Goal: Check status: Check status

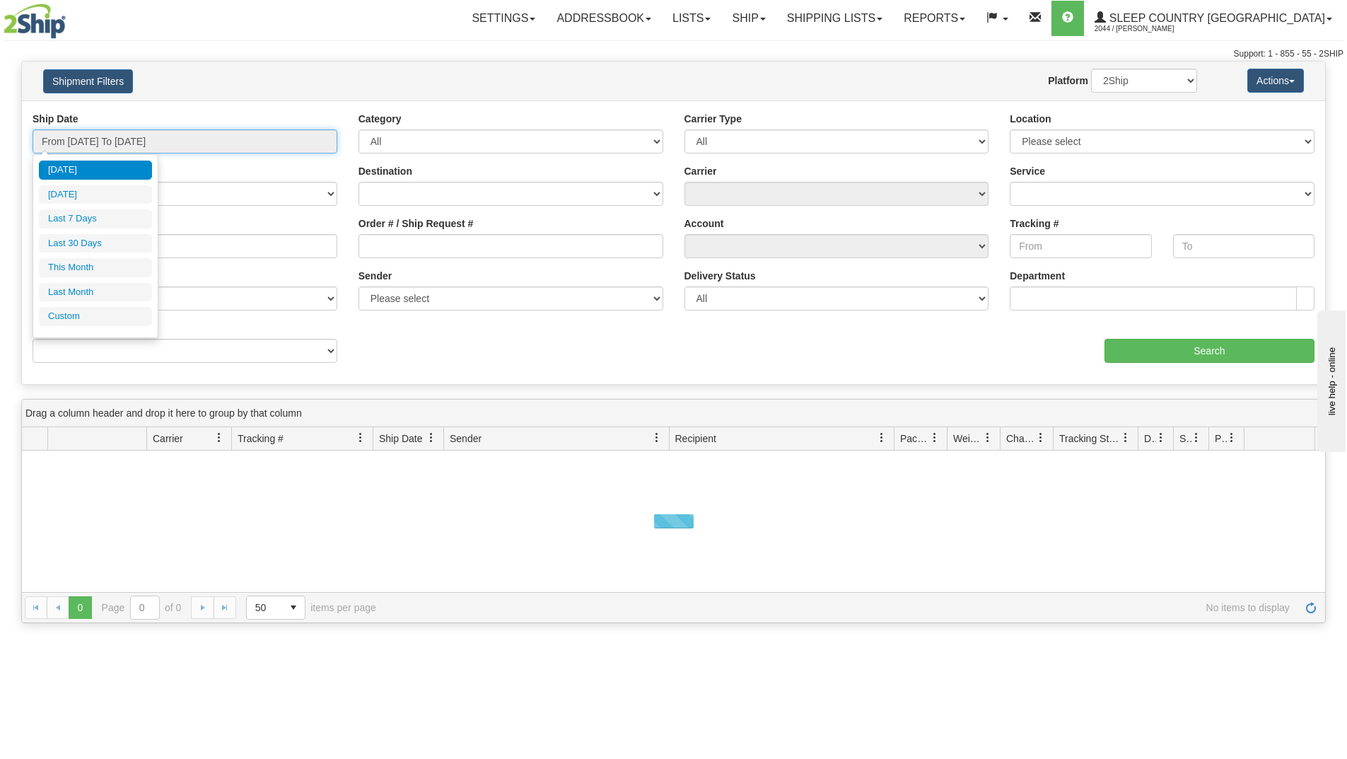
drag, startPoint x: 185, startPoint y: 139, endPoint x: 156, endPoint y: 170, distance: 42.0
click at [184, 141] on input "From [DATE] To [DATE]" at bounding box center [185, 141] width 305 height 24
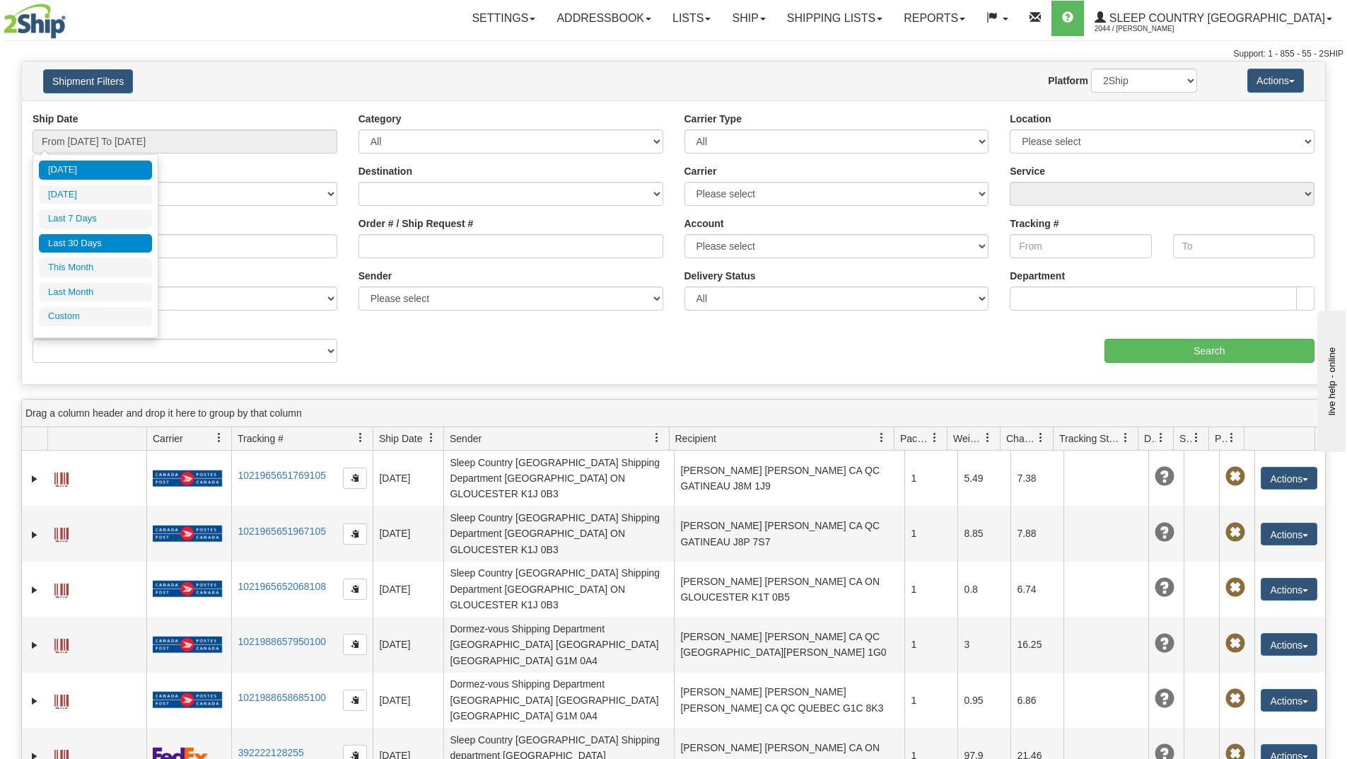
click at [95, 243] on li "Last 30 Days" at bounding box center [95, 243] width 113 height 19
type input "From [DATE] To [DATE]"
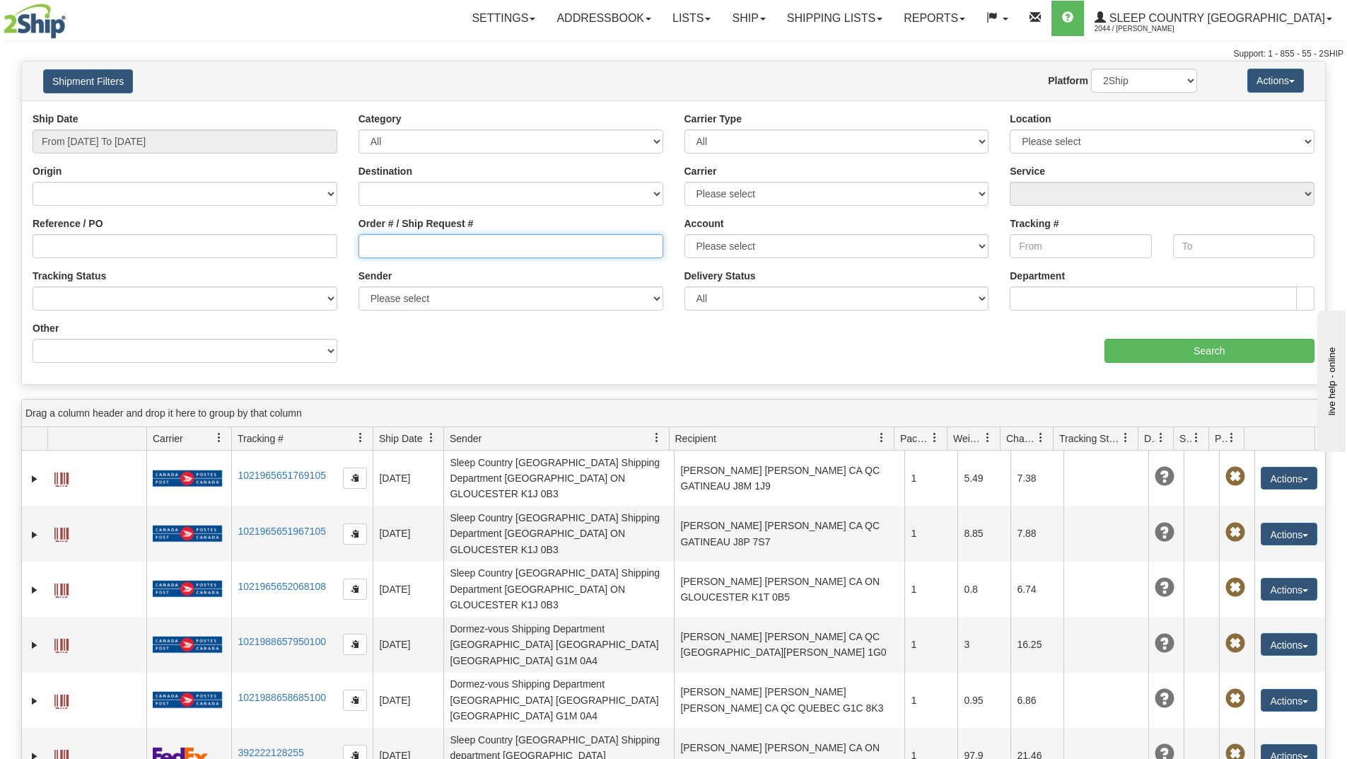
click at [393, 245] on input "Order # / Ship Request #" at bounding box center [510, 246] width 305 height 24
paste input "9000H995130"
type input "9000H995130"
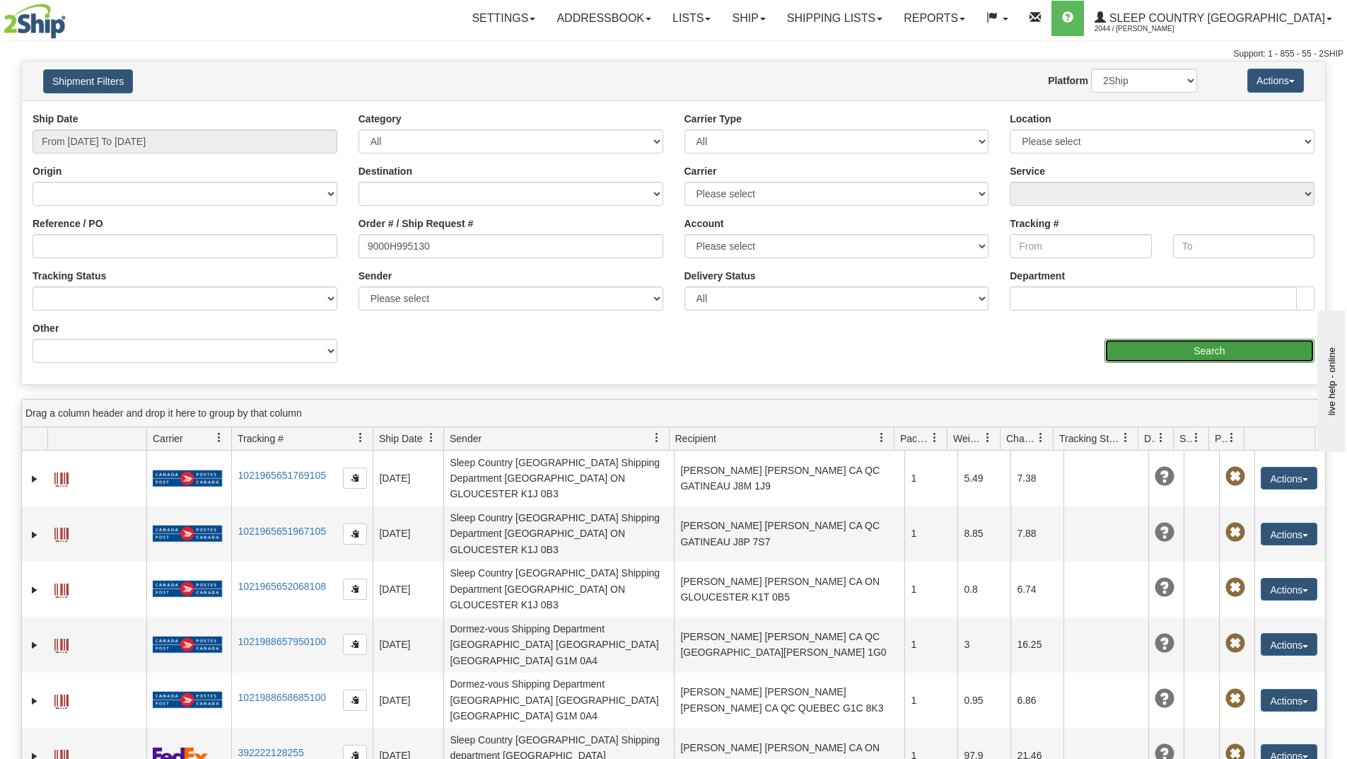
click at [1130, 353] on input "Search" at bounding box center [1209, 351] width 210 height 24
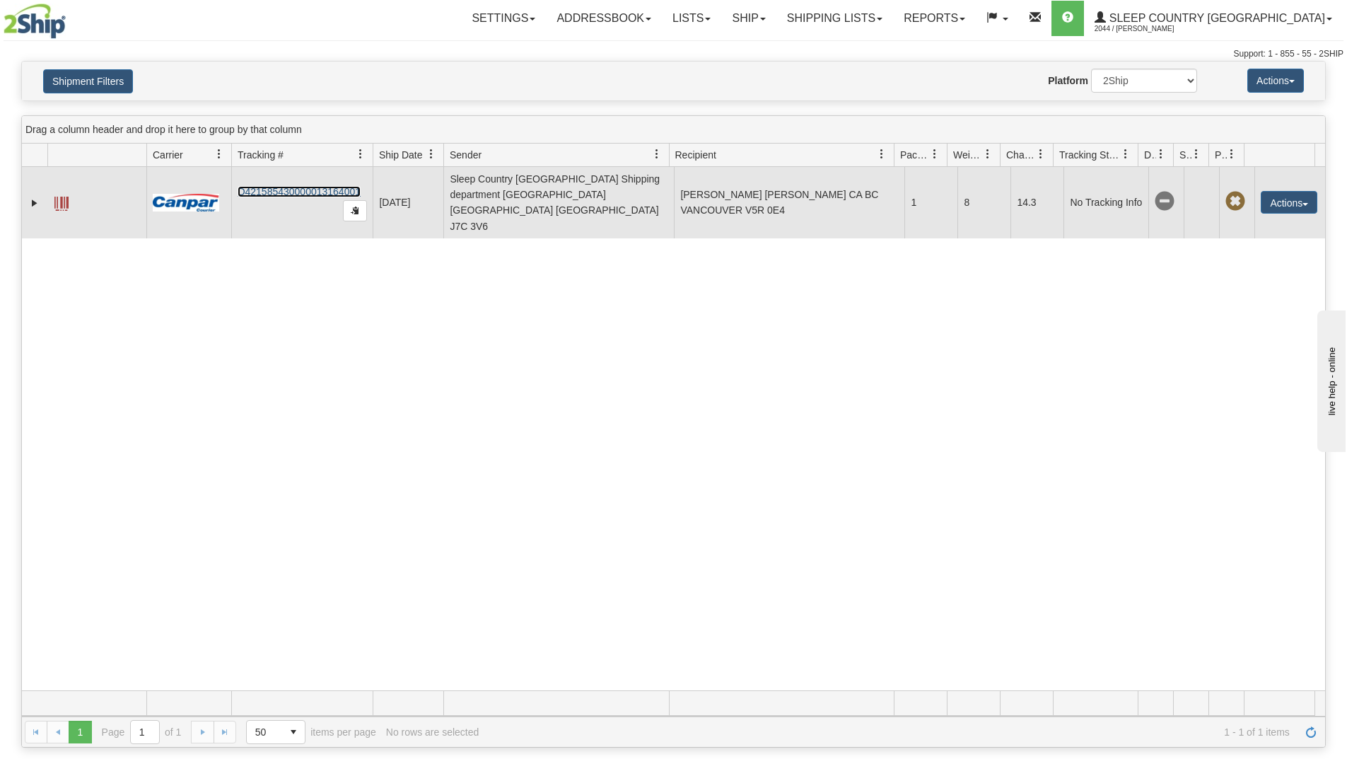
click at [278, 186] on link "D421585430000013164001" at bounding box center [299, 191] width 123 height 11
